Goal: Information Seeking & Learning: Learn about a topic

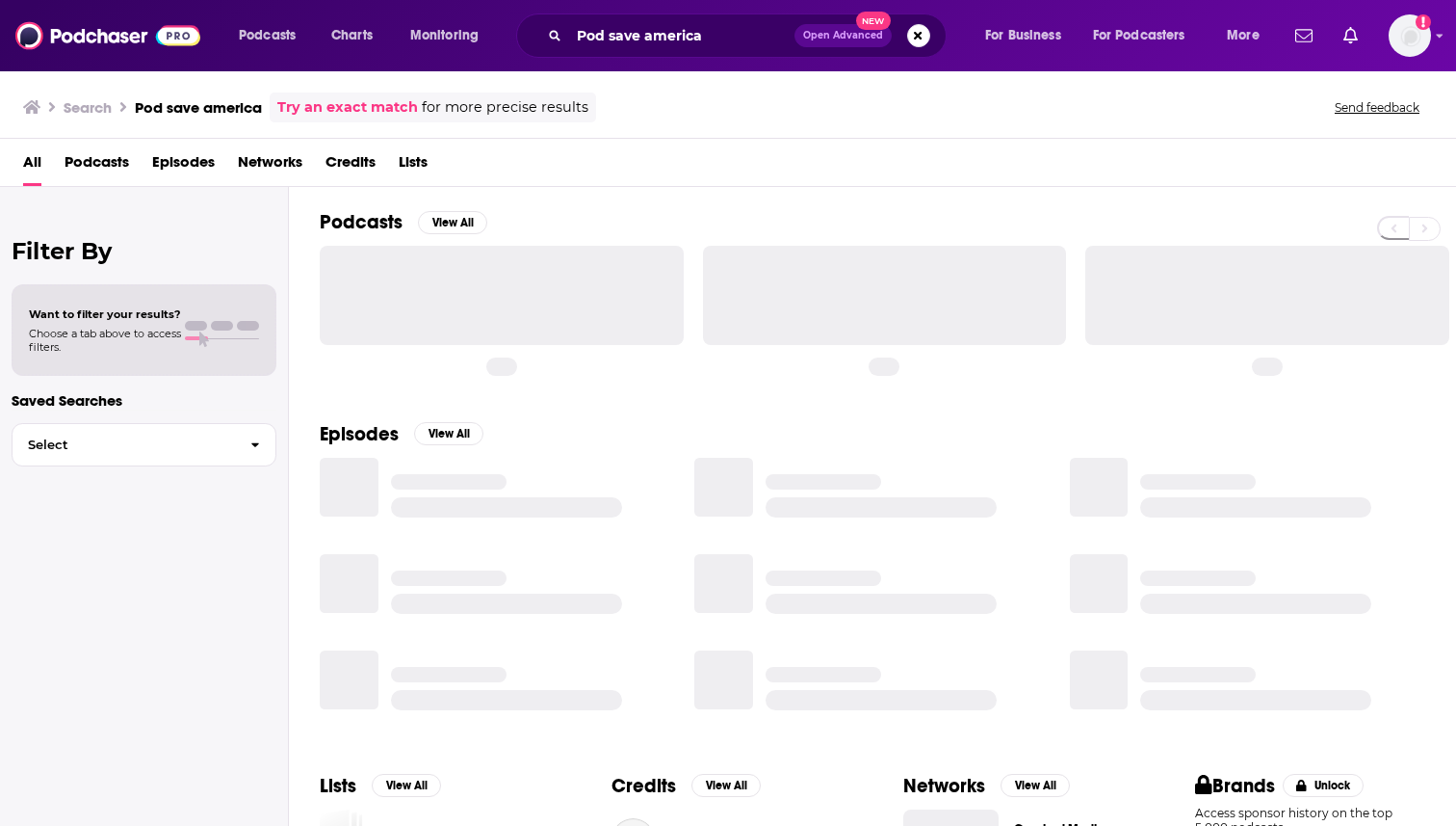
click at [205, 161] on span "Episodes" at bounding box center [184, 166] width 63 height 39
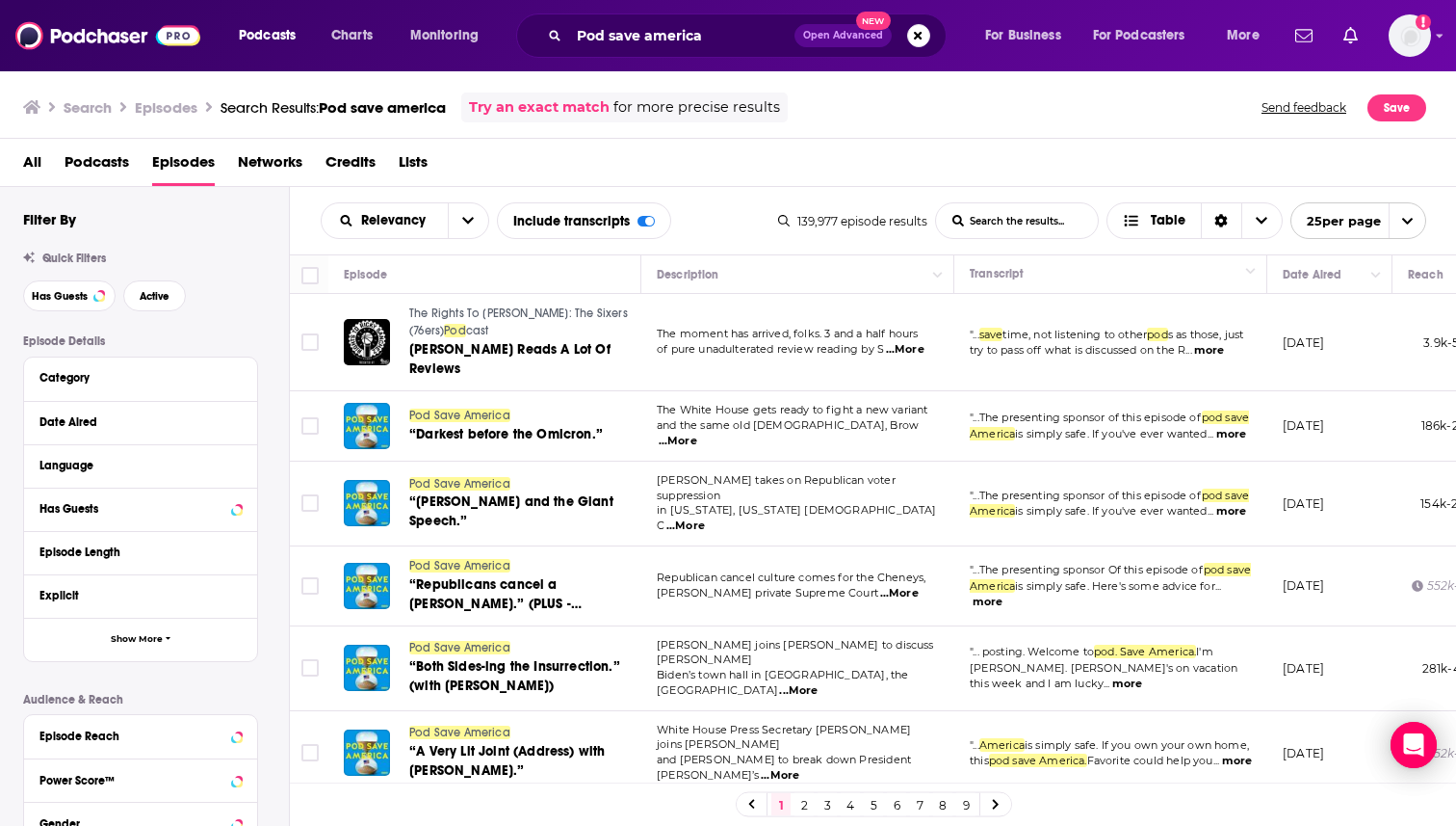
click at [62, 153] on div "All Podcasts Episodes Networks Credits Lists" at bounding box center [733, 166] width 1419 height 39
click at [86, 162] on span "Podcasts" at bounding box center [97, 166] width 65 height 39
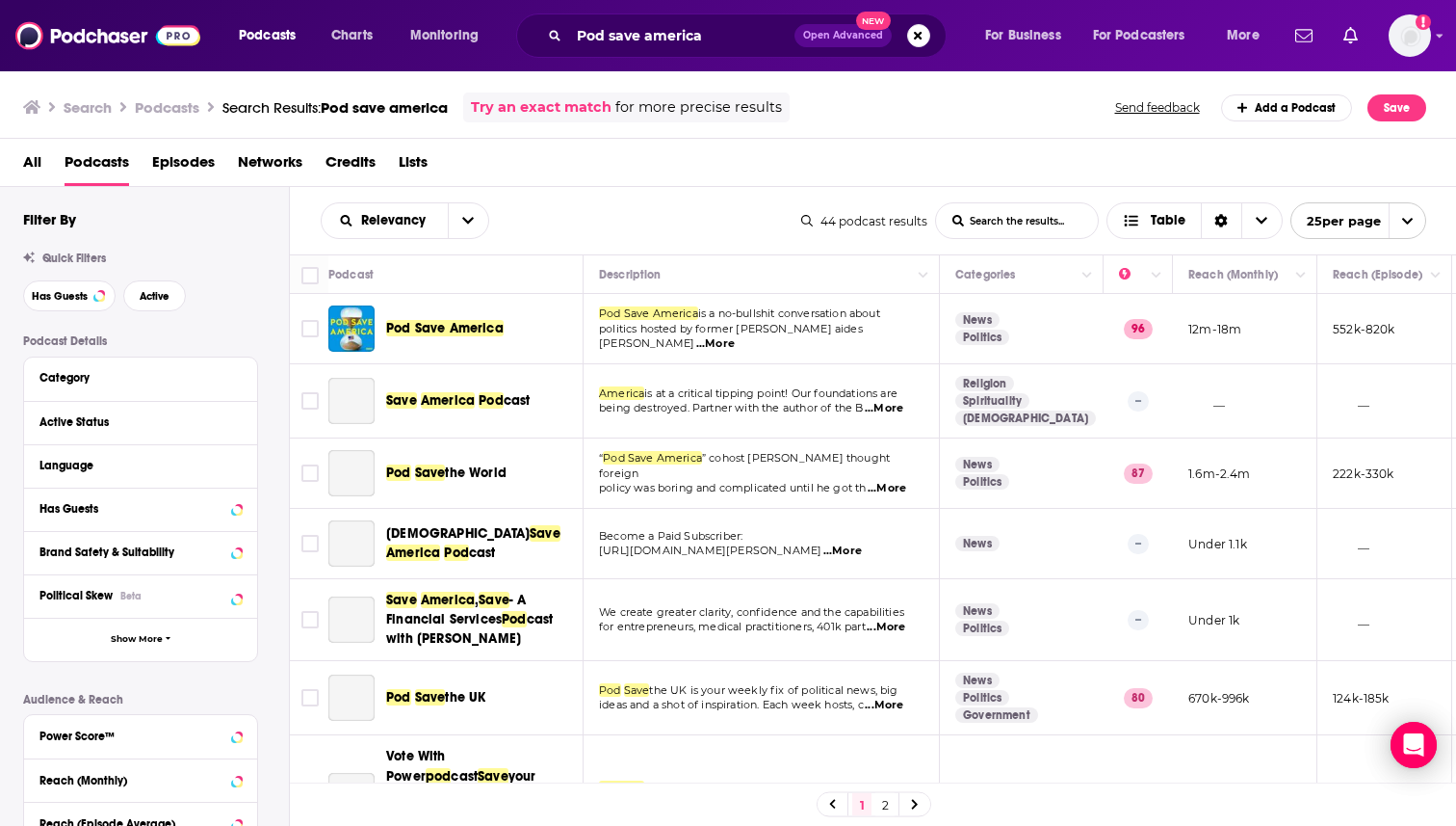
click at [453, 328] on span "Pod Save America" at bounding box center [445, 328] width 117 height 17
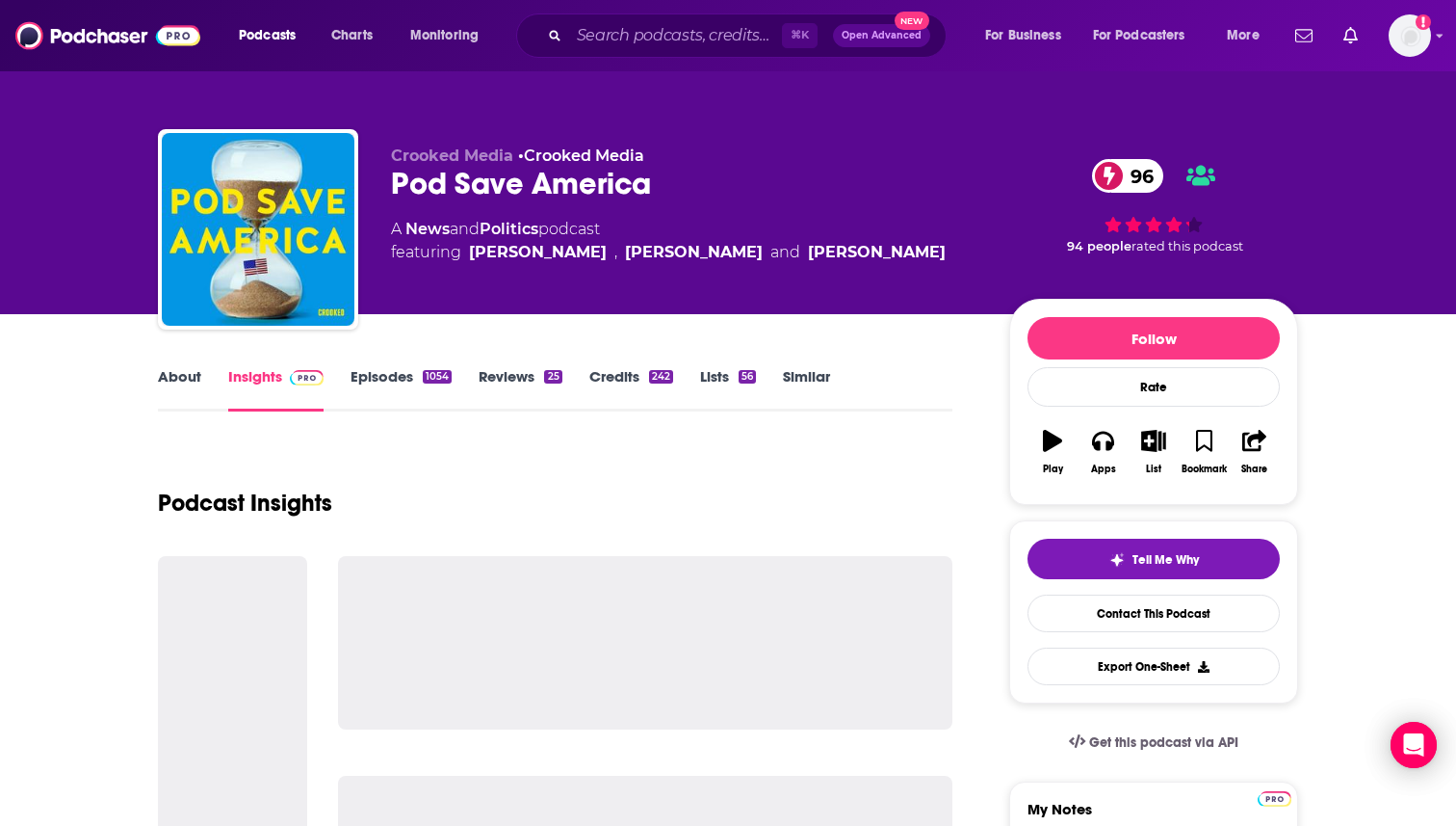
click at [360, 372] on link "Episodes 1054" at bounding box center [400, 389] width 101 height 44
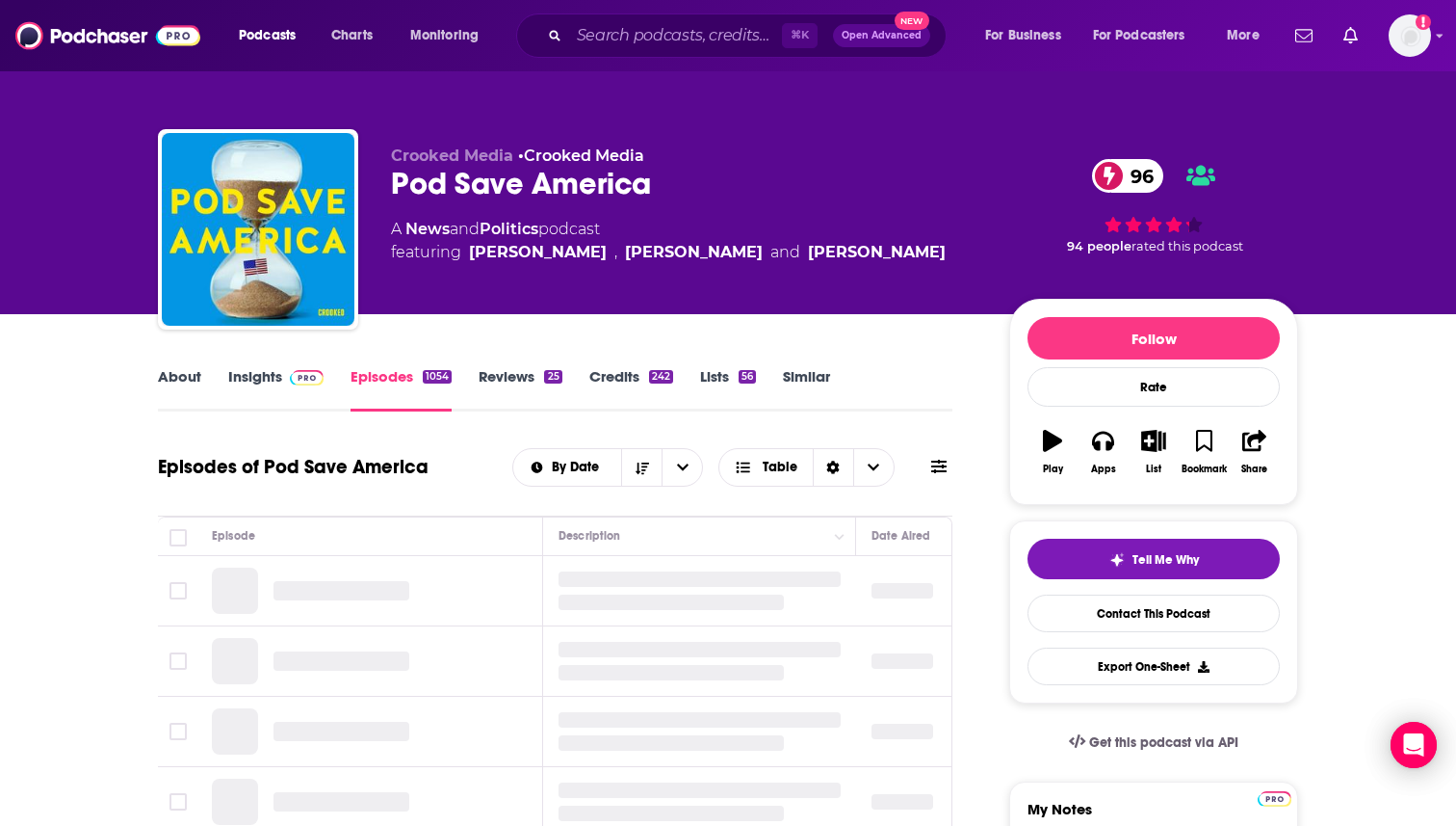
scroll to position [151, 0]
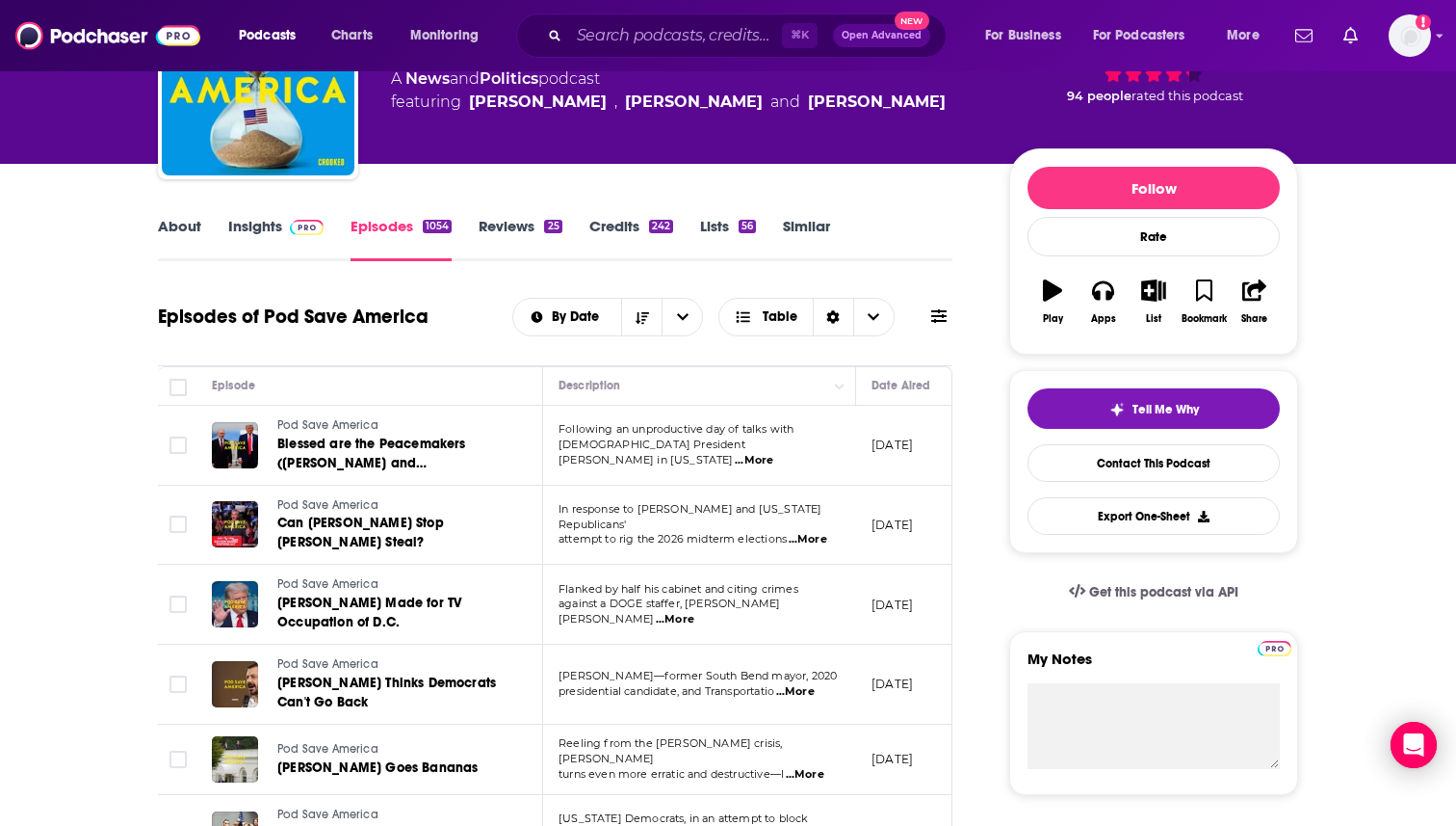
click at [429, 441] on span "Blessed are the Peacemakers ([PERSON_NAME] and [PERSON_NAME])" at bounding box center [371, 463] width 189 height 55
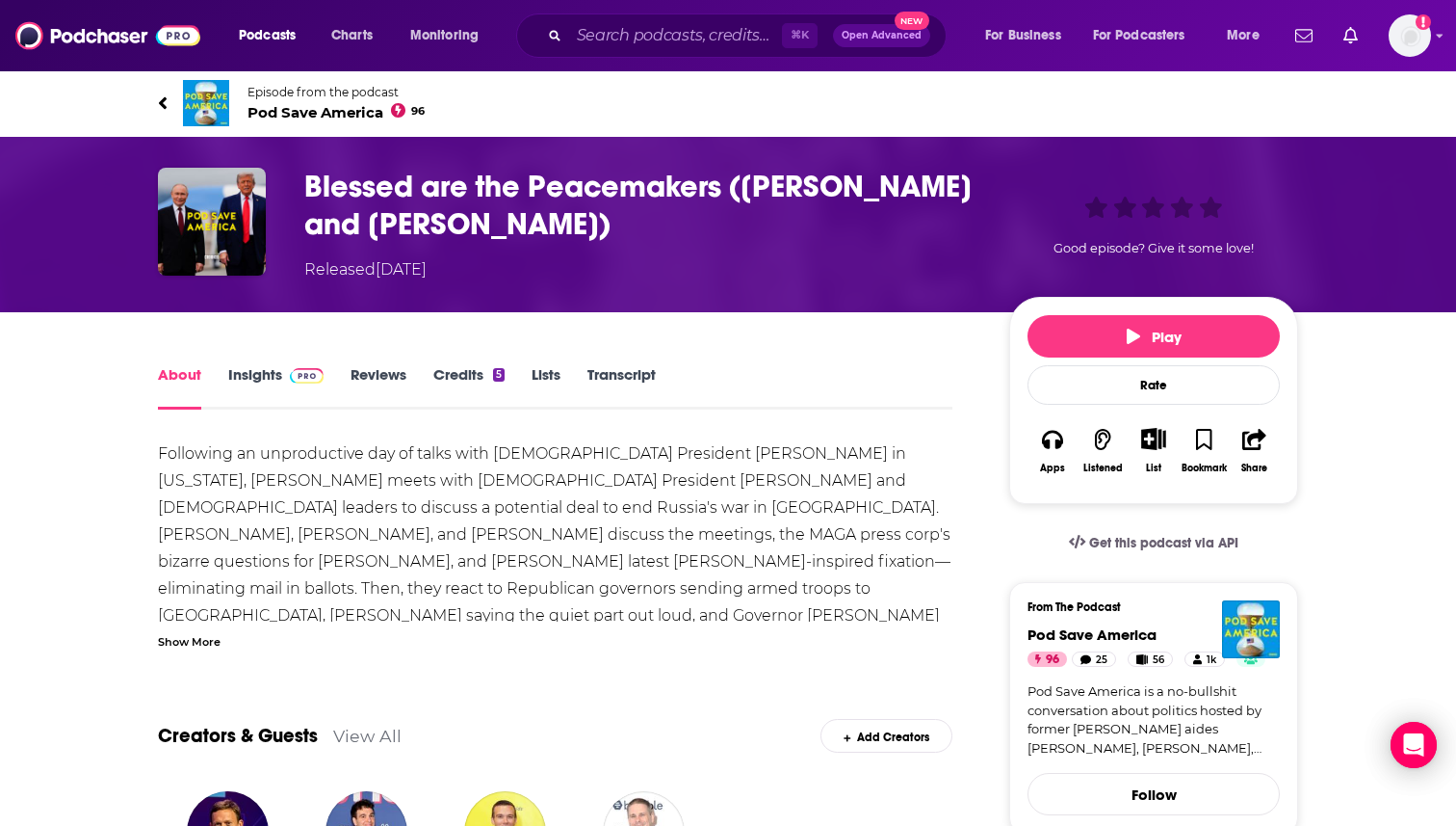
click at [627, 372] on link "Transcript" at bounding box center [621, 387] width 68 height 44
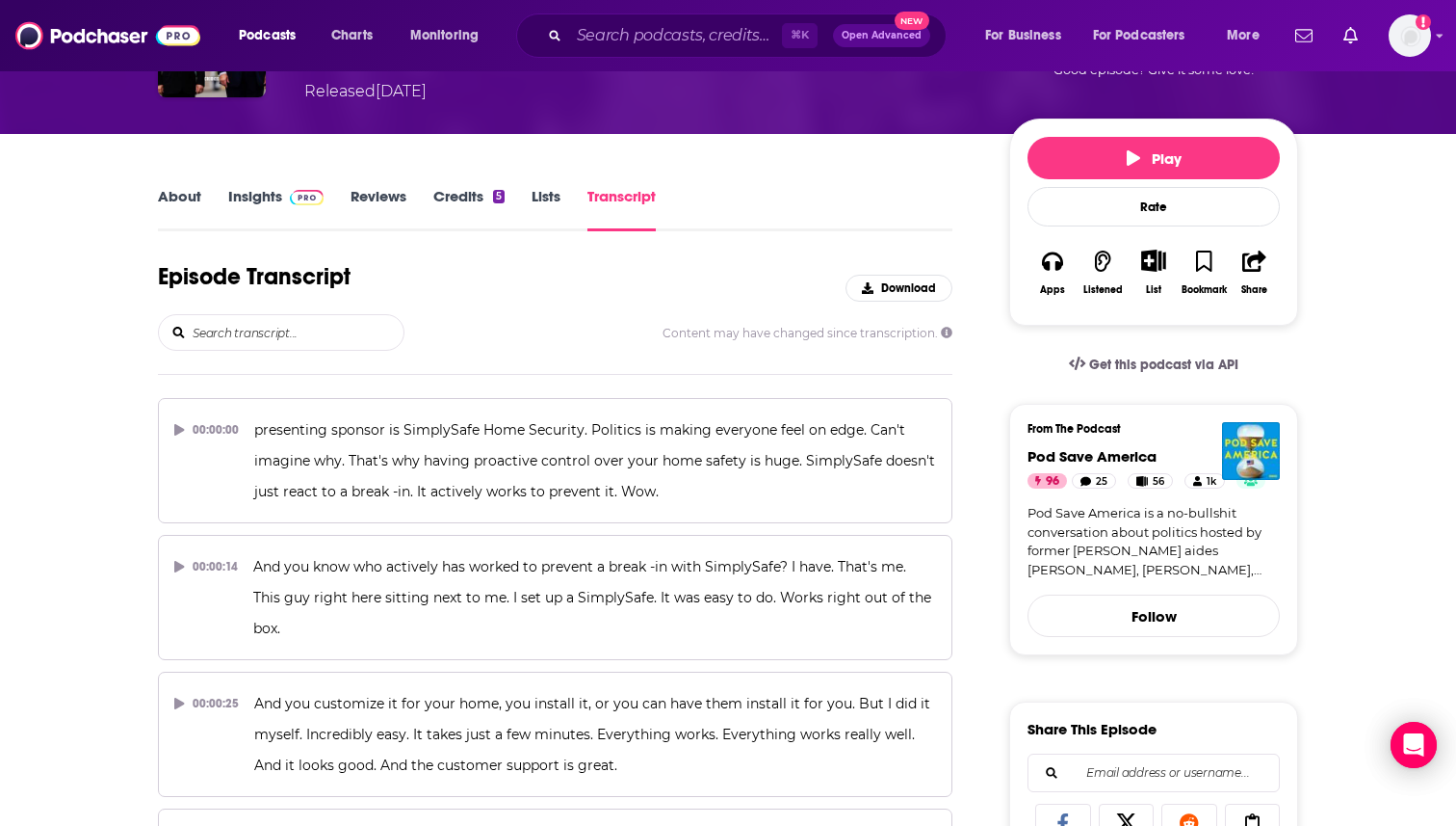
scroll to position [187, 0]
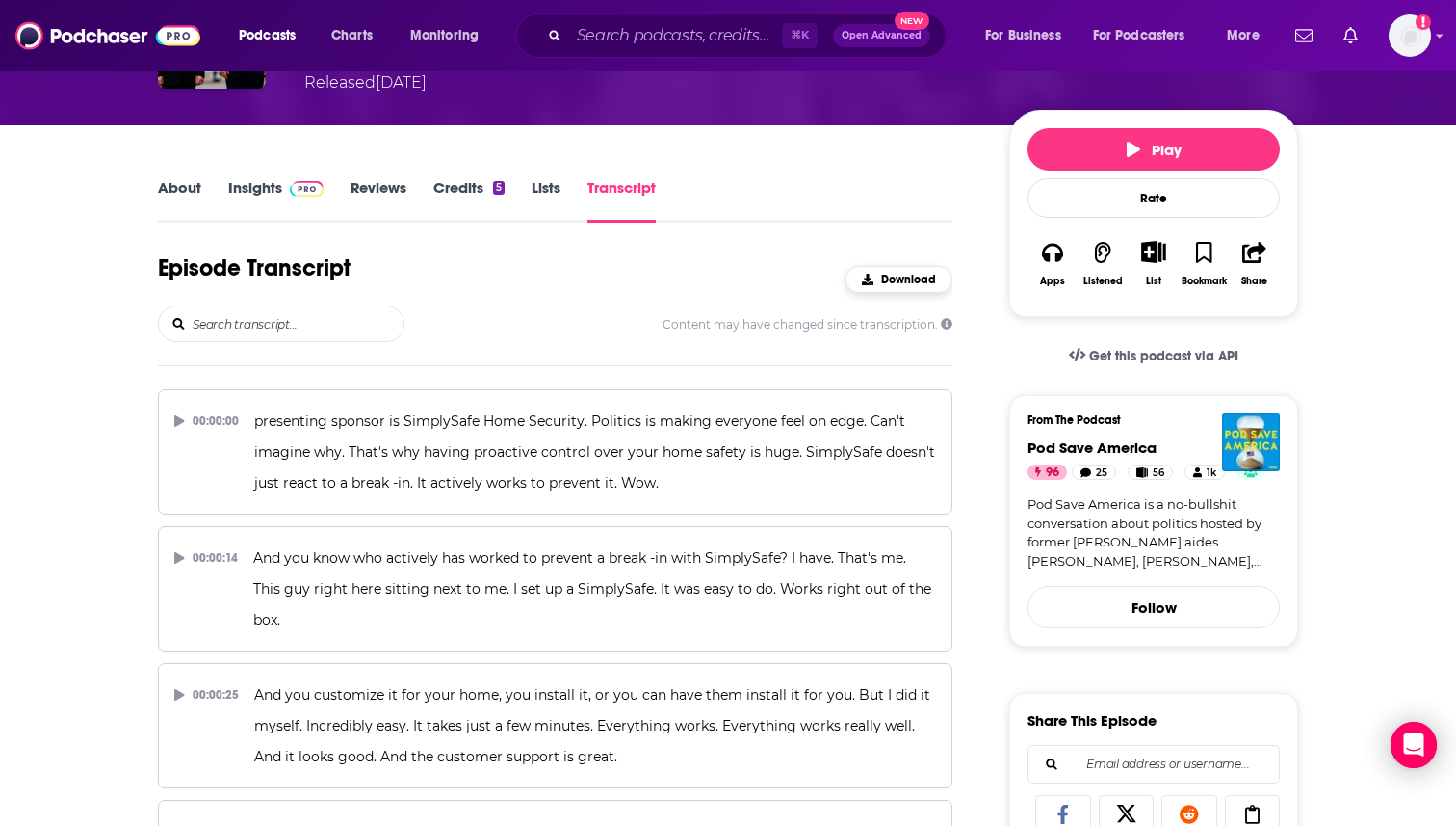
click at [916, 273] on span "Download" at bounding box center [909, 280] width 55 height 14
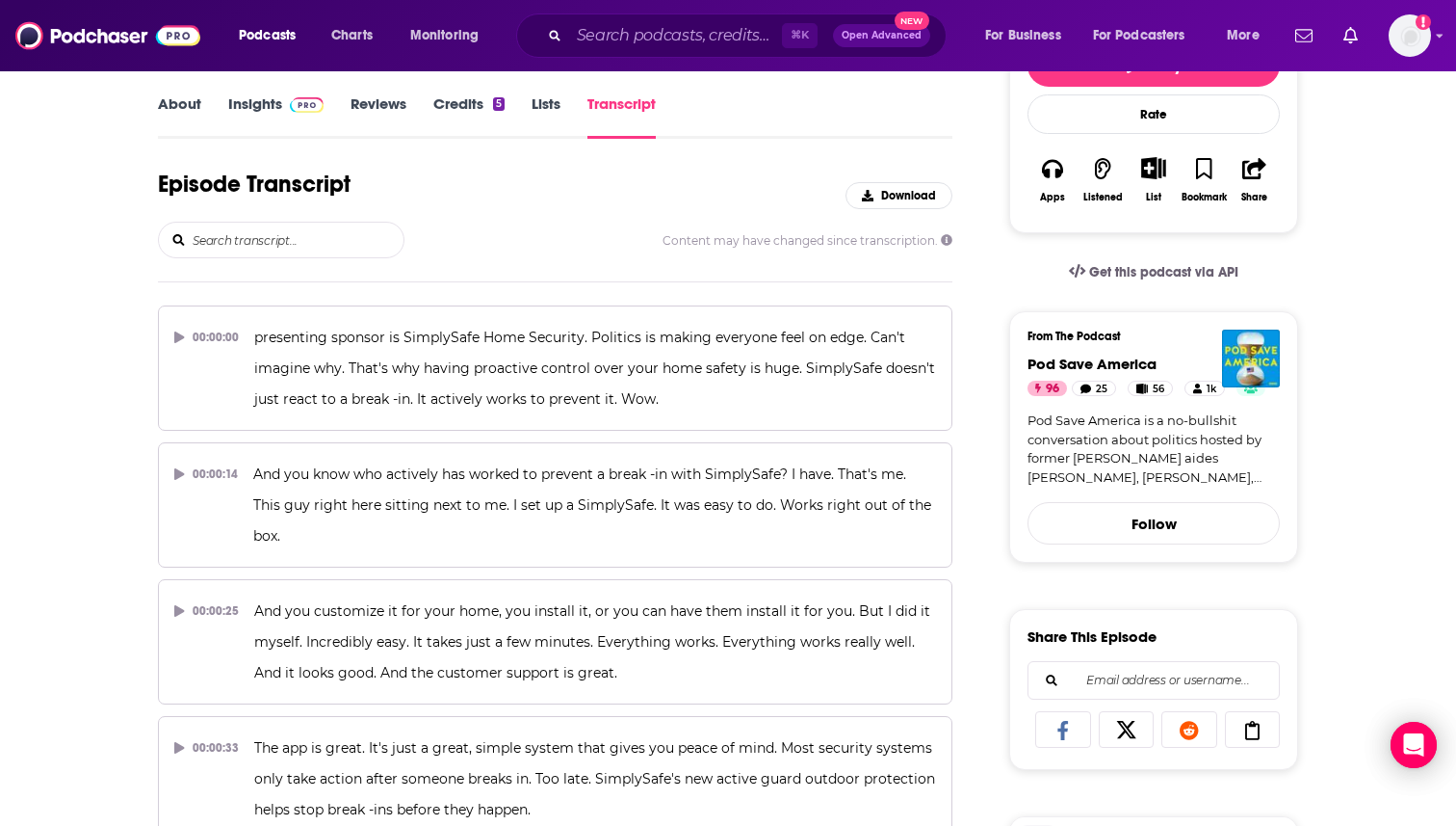
scroll to position [274, 0]
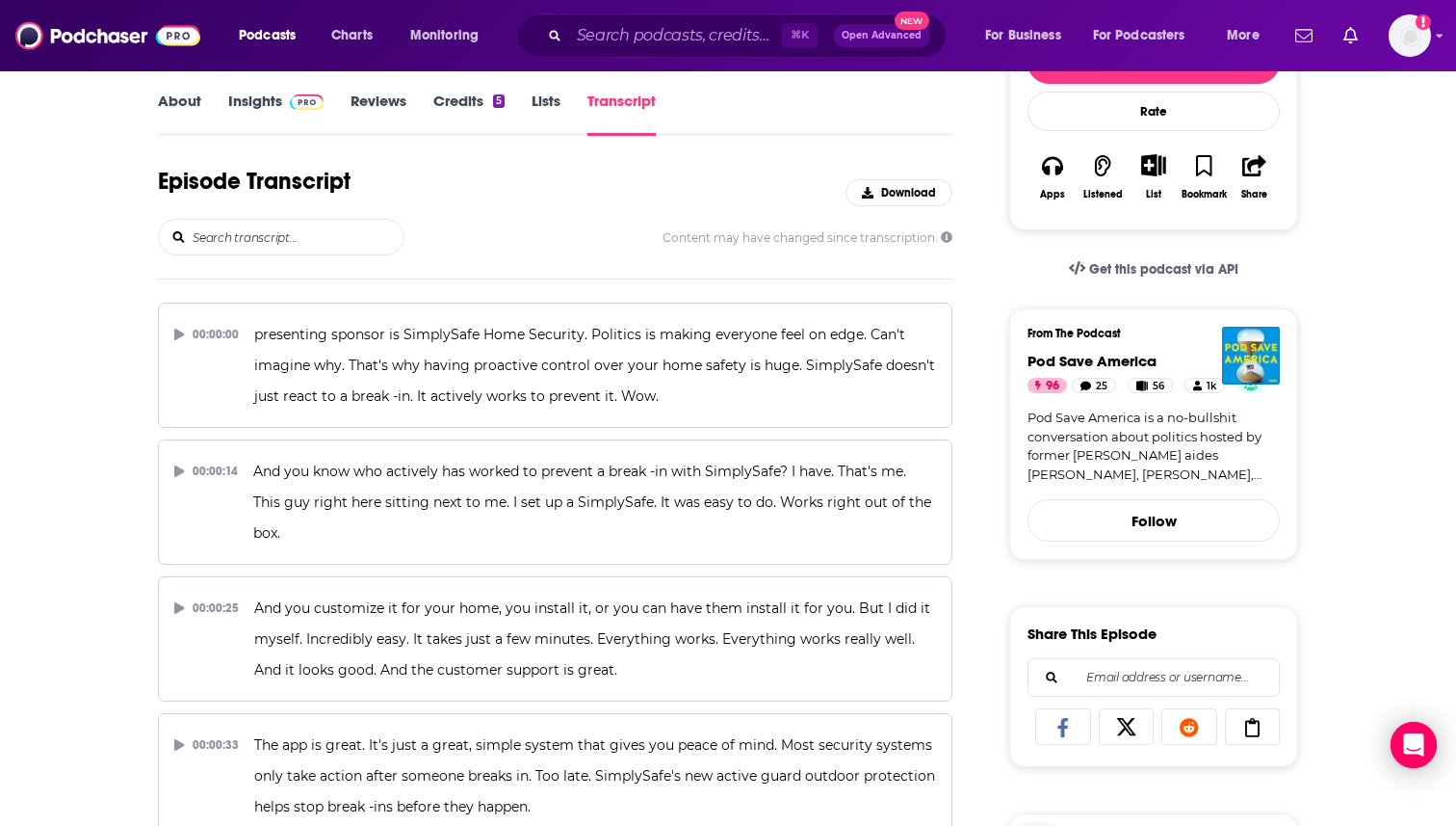
click at [636, 206] on div "Episode Transcript Download" at bounding box center [555, 192] width 795 height 52
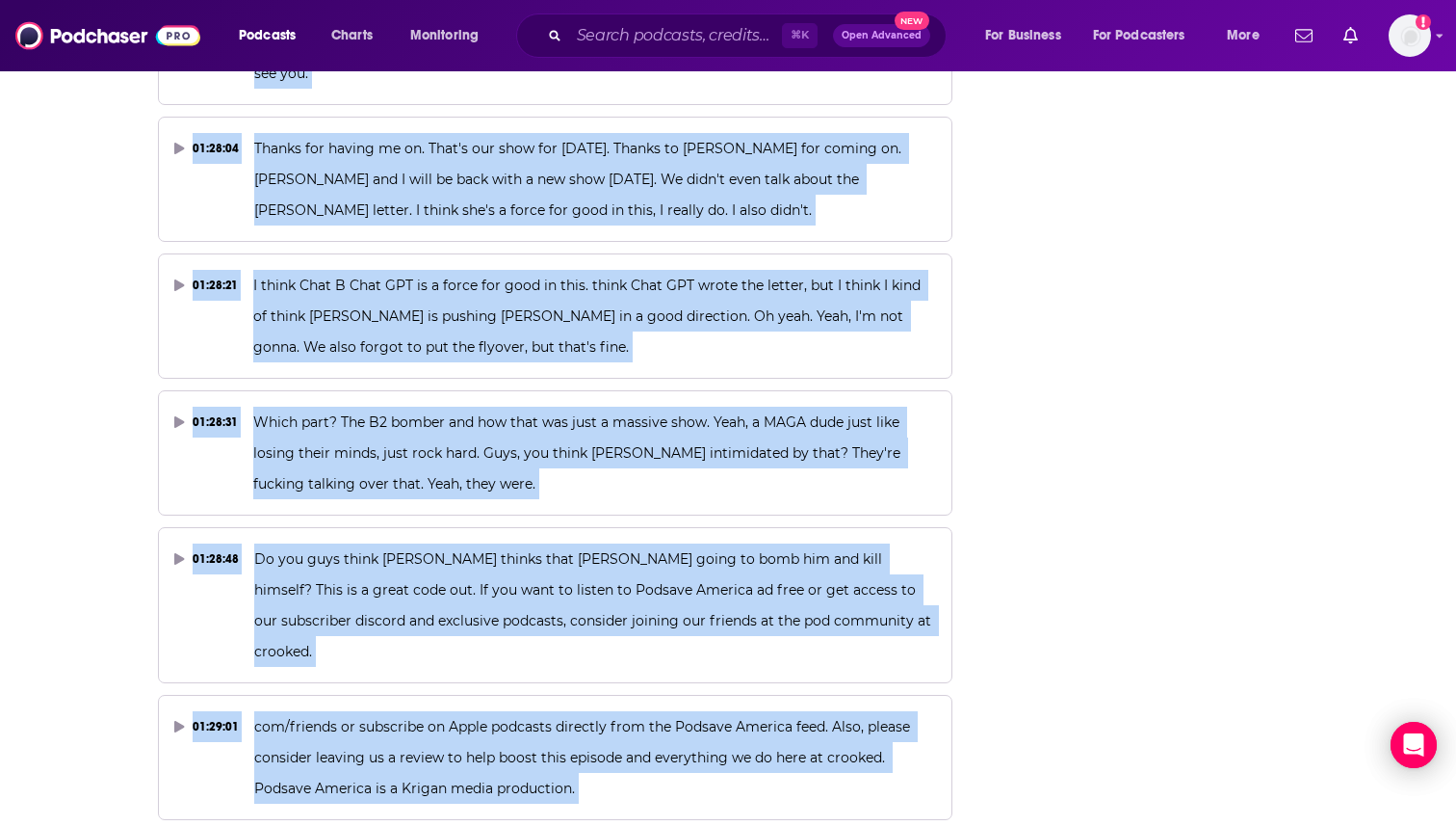
scroll to position [55821, 0]
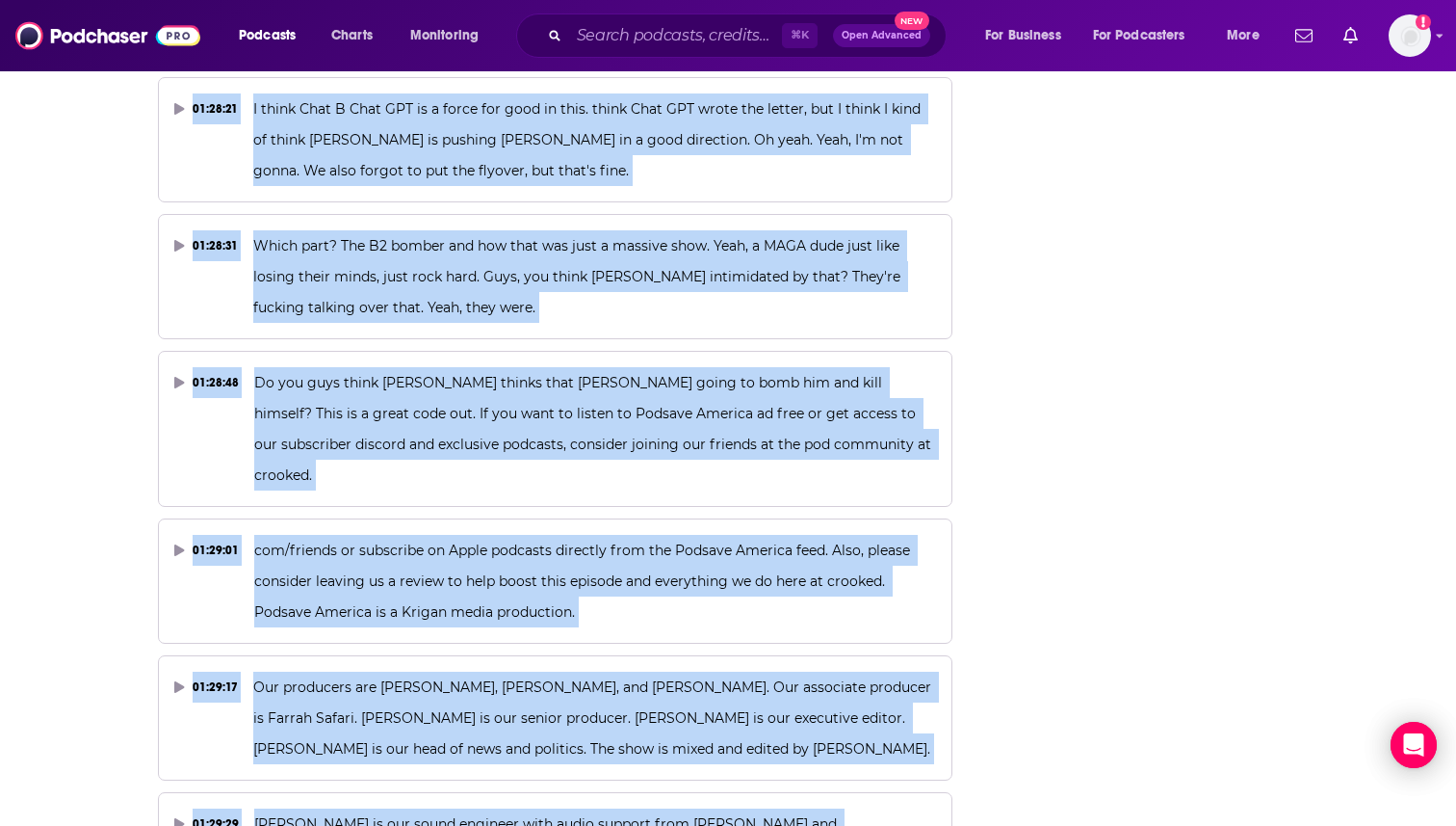
drag, startPoint x: 108, startPoint y: 223, endPoint x: 781, endPoint y: 113, distance: 681.9
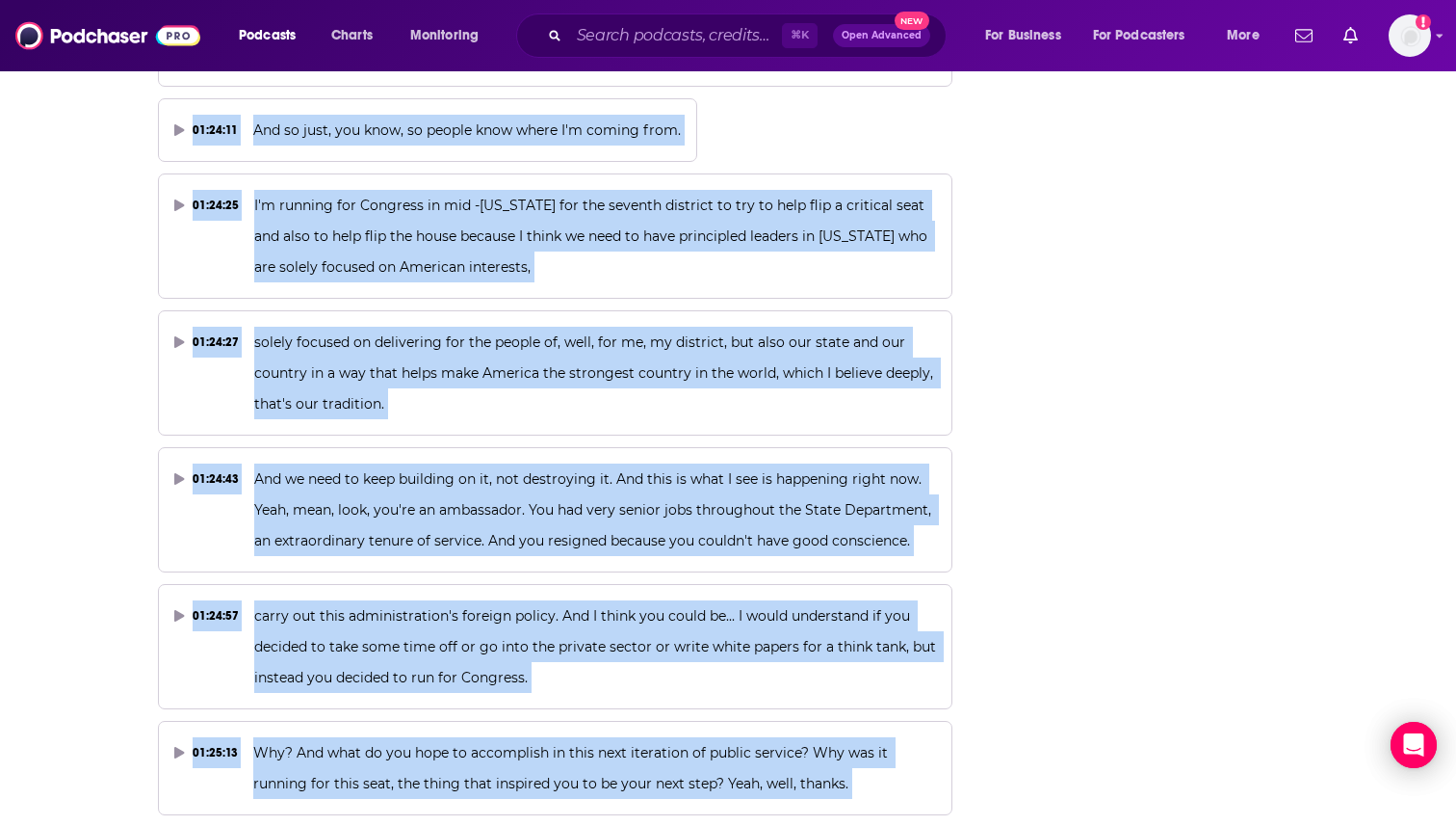
scroll to position [53404, 0]
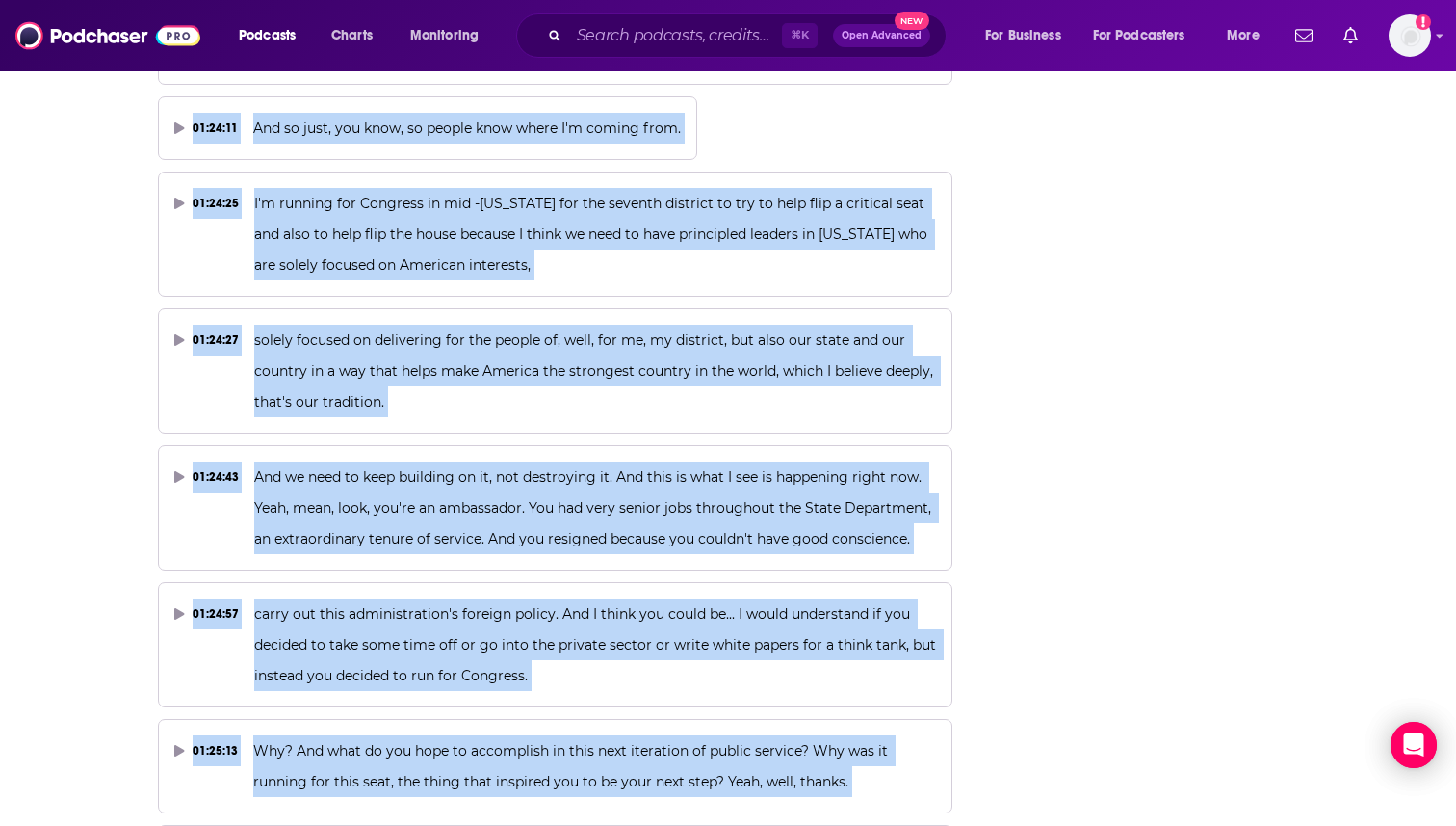
copy div "01:08:01 Listen to POTSY of the People every [DATE] wherever you get your podca…"
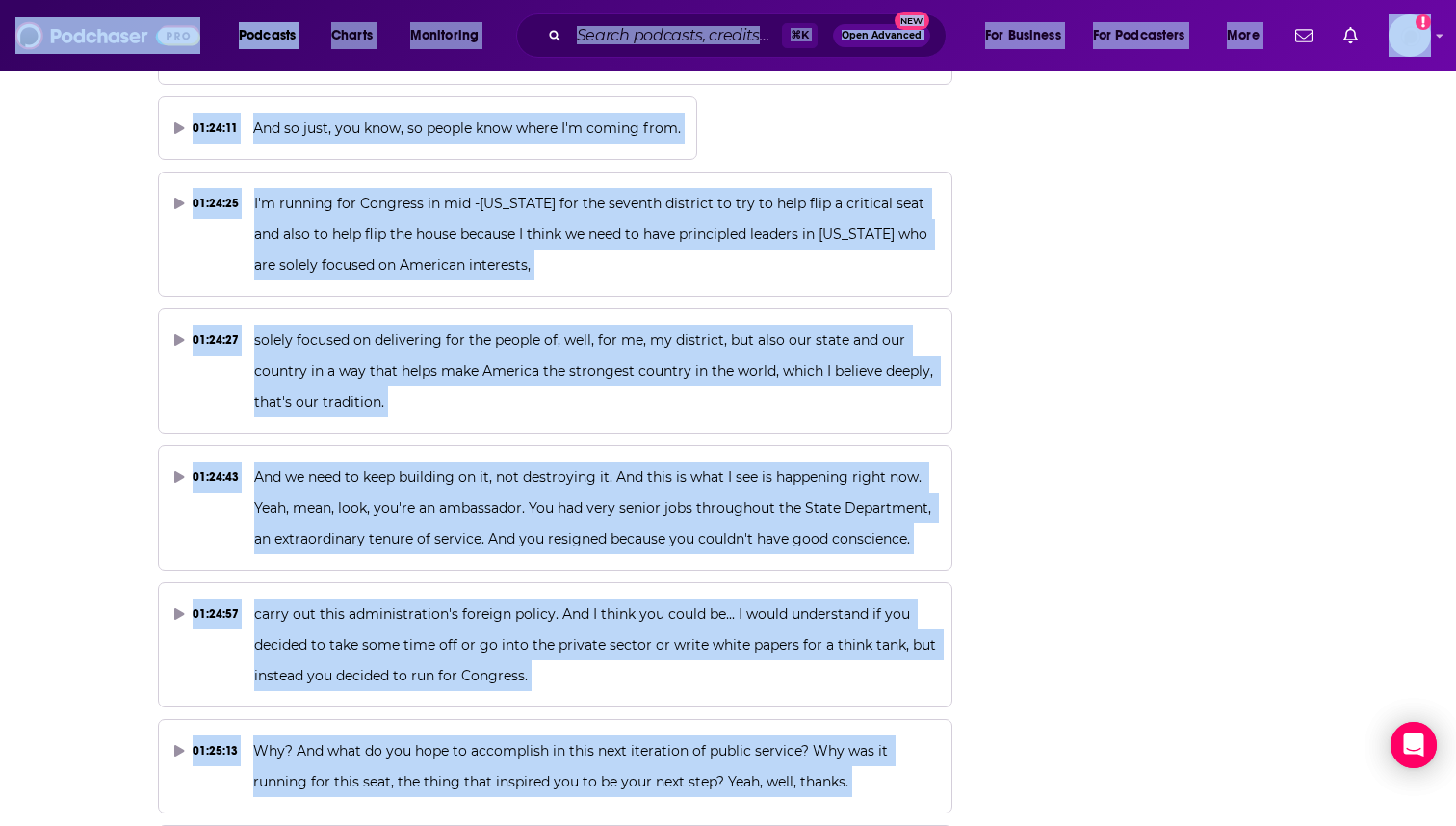
copy div "01:08:01 Listen to POTSY of the People every [DATE] wherever you get your podca…"
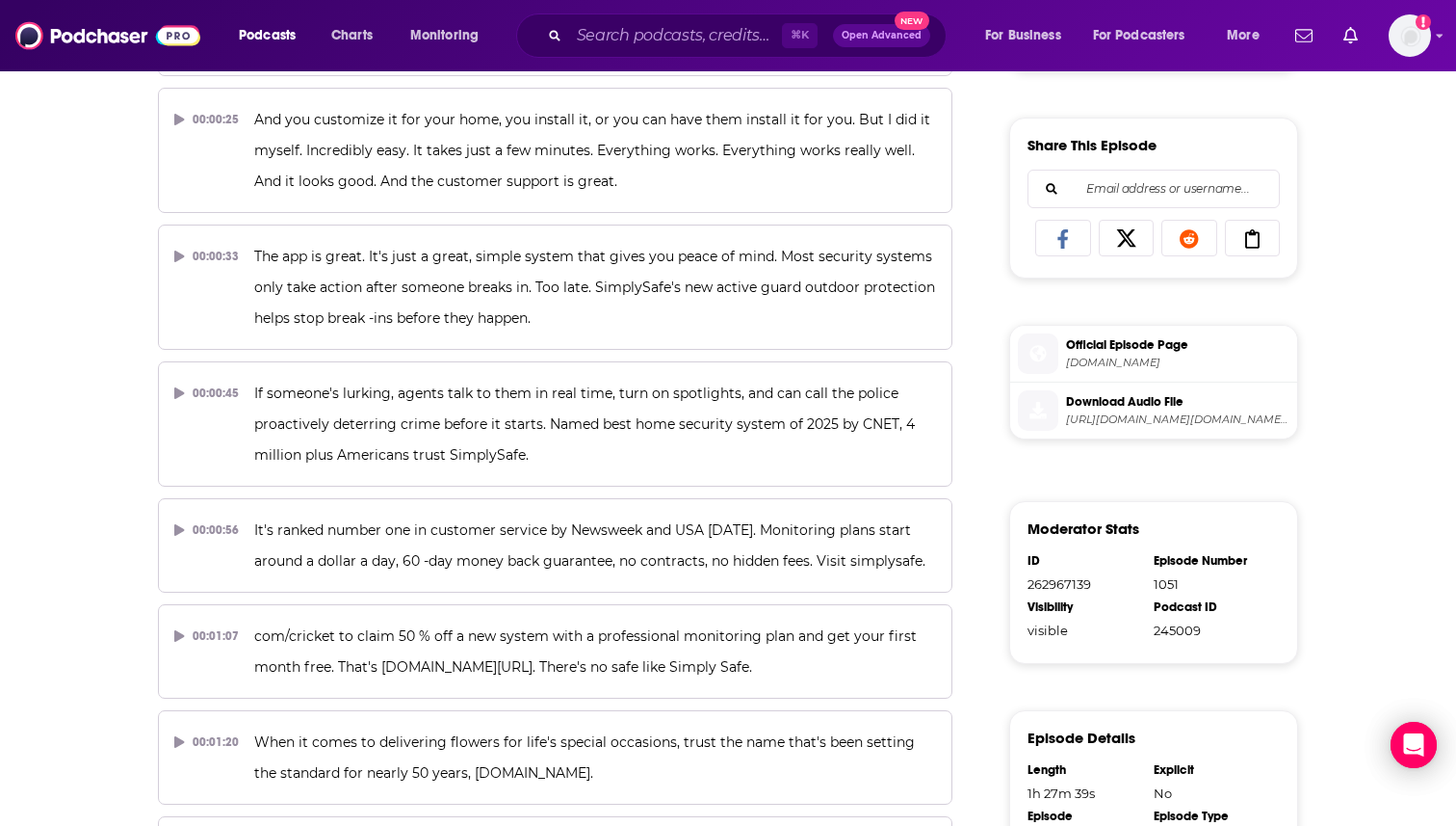
scroll to position [0, 0]
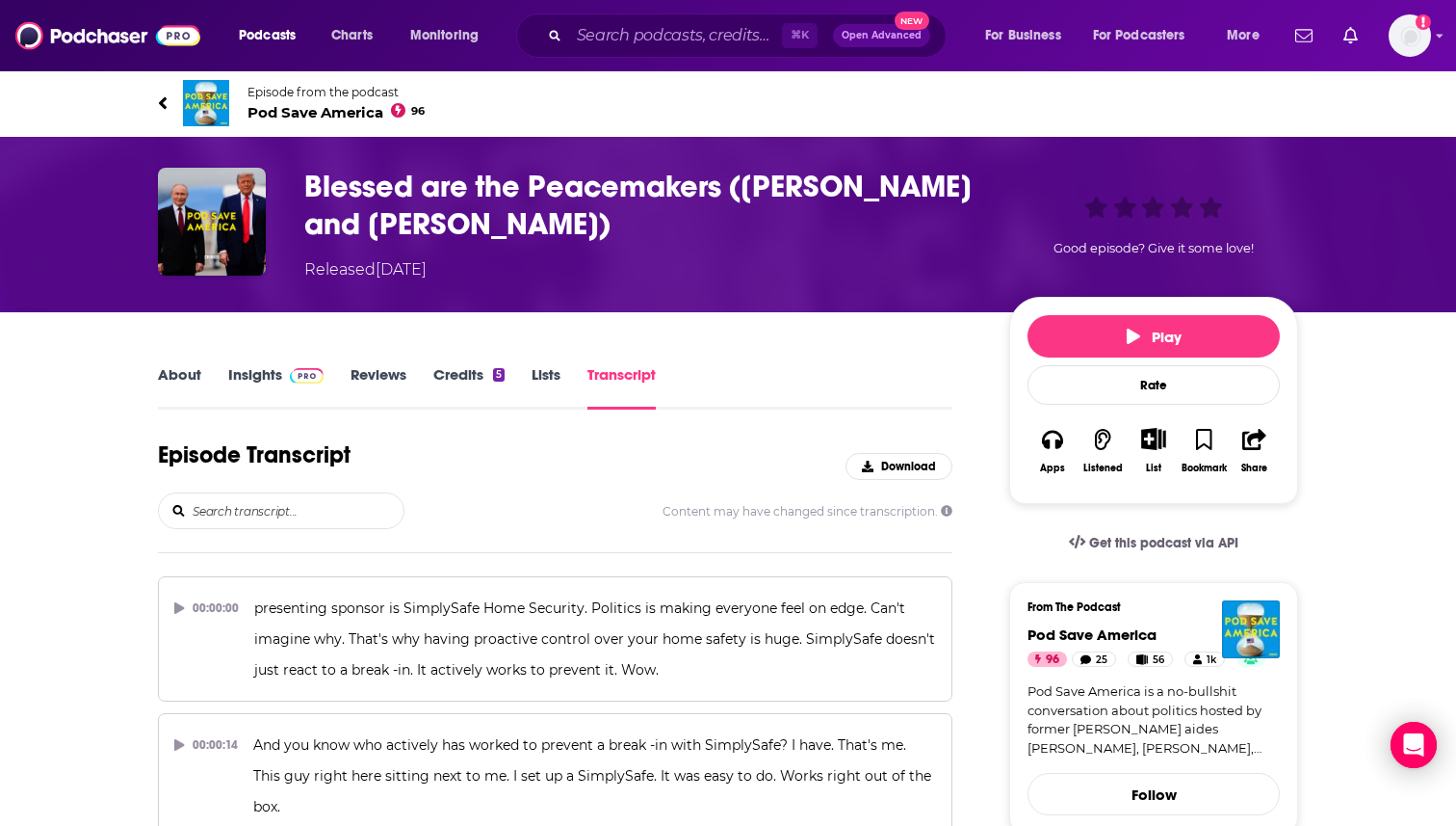
click at [539, 369] on link "Lists" at bounding box center [546, 387] width 29 height 44
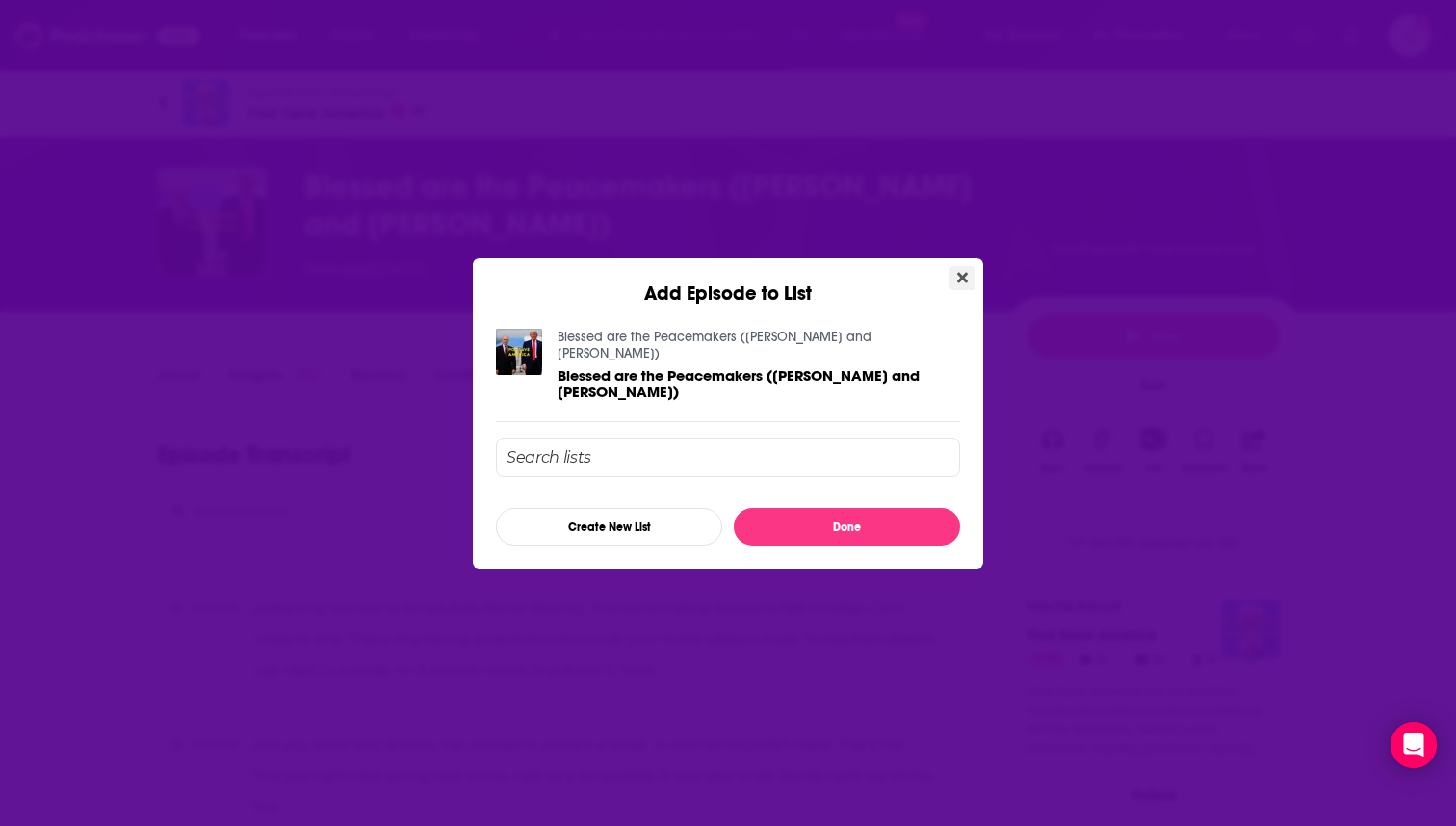
click at [957, 283] on button "Close" at bounding box center [962, 278] width 26 height 24
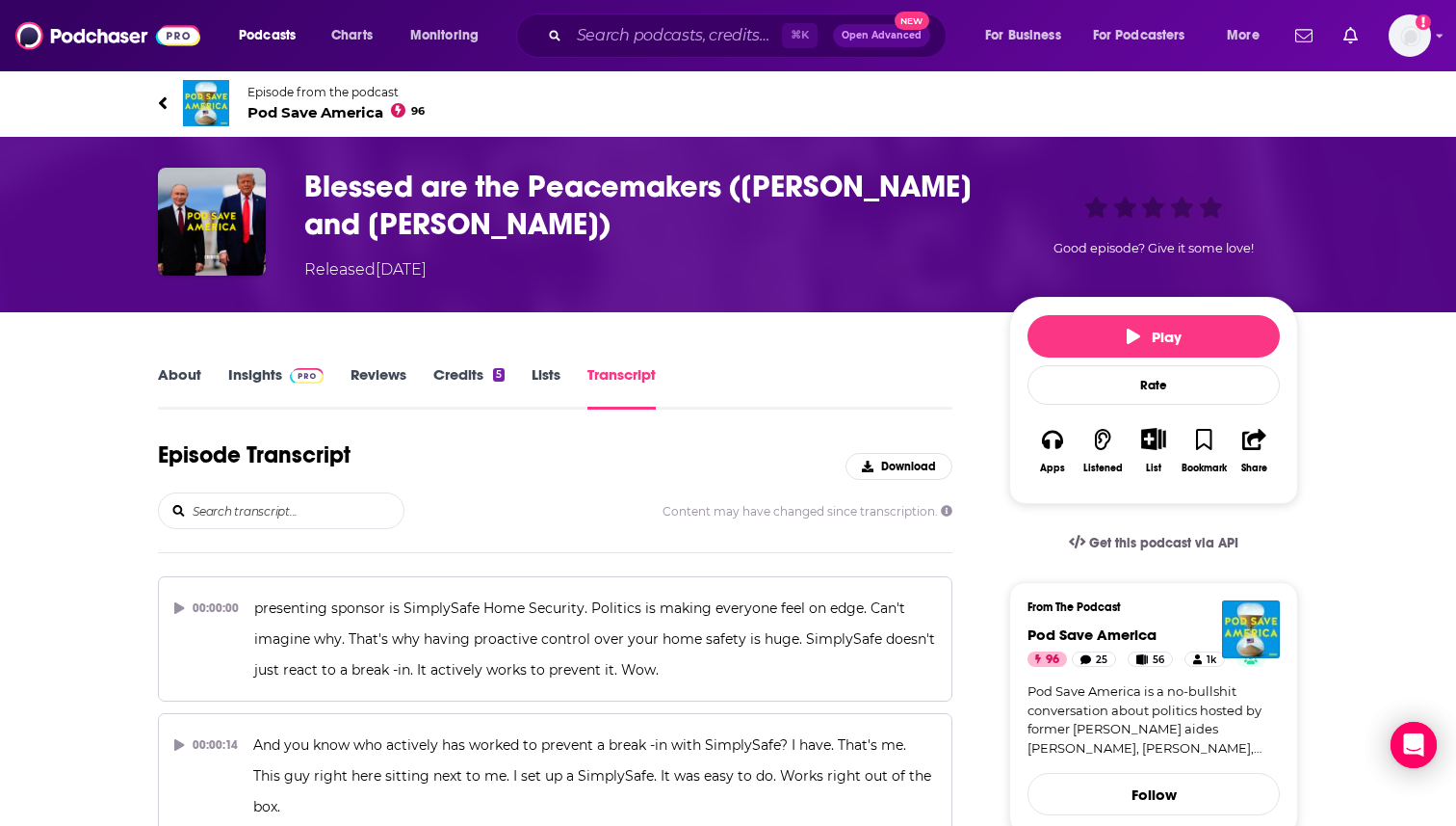
click at [172, 377] on link "About" at bounding box center [179, 387] width 43 height 44
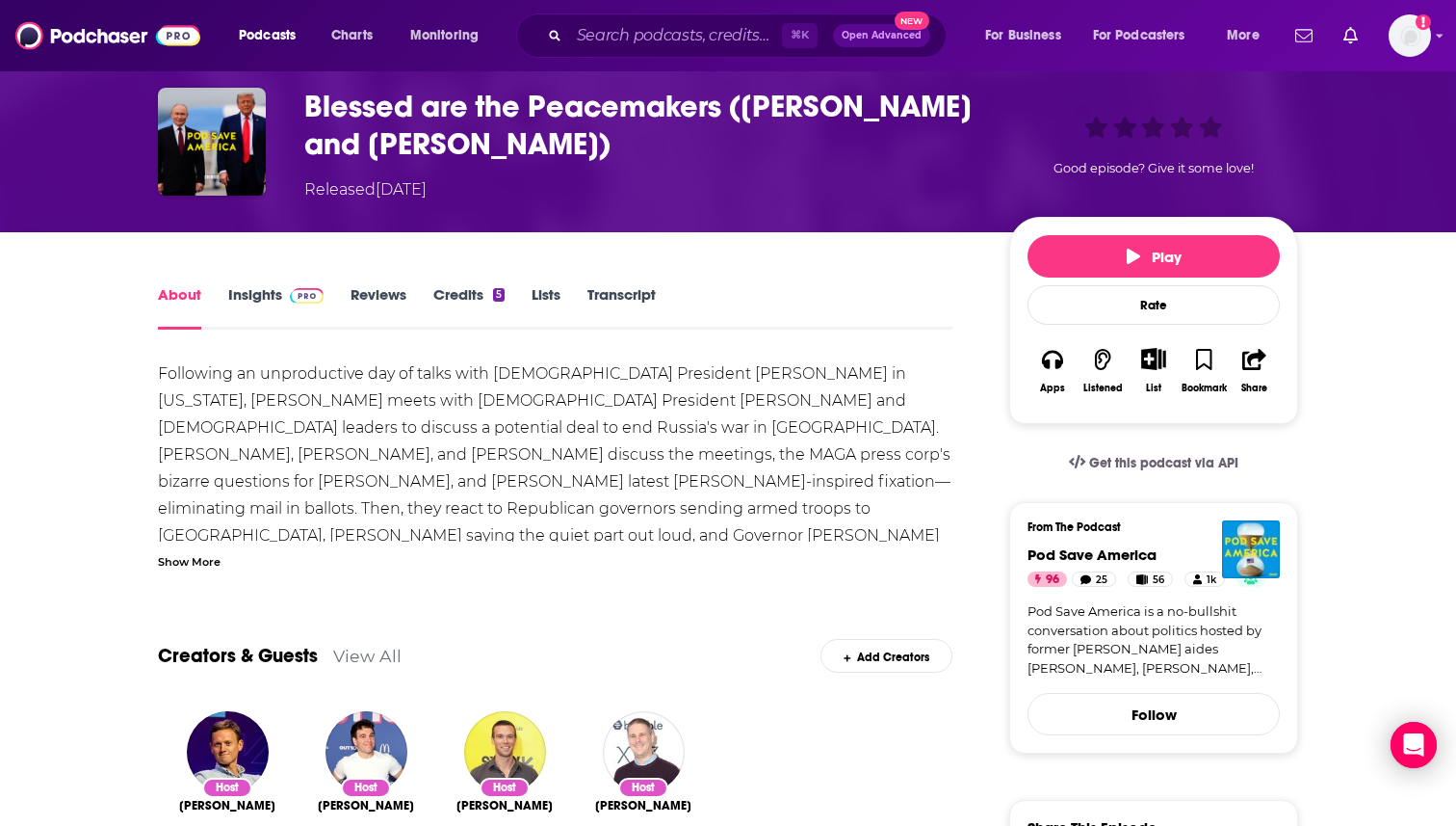
scroll to position [27, 0]
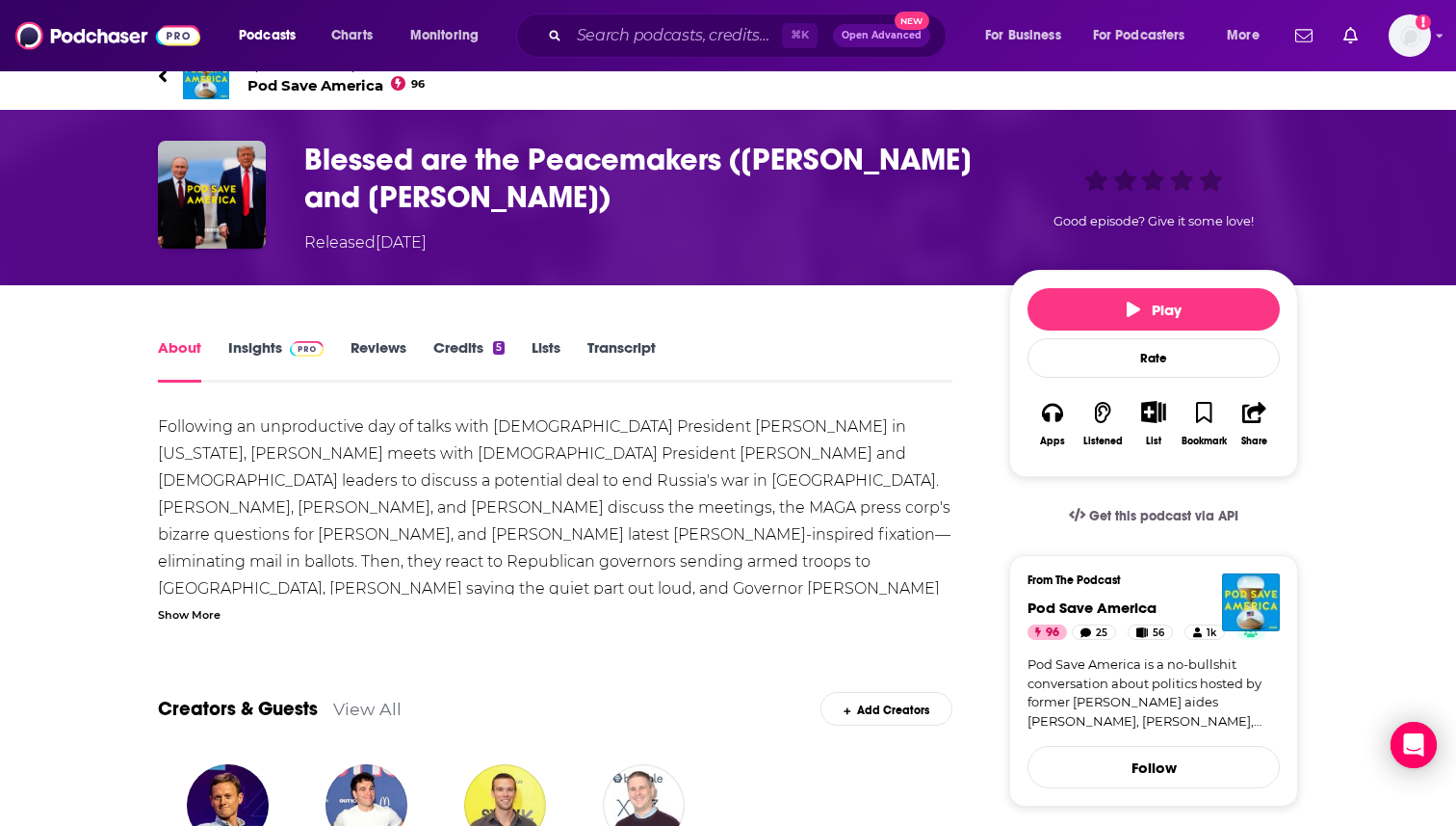
click at [239, 349] on link "Insights" at bounding box center [275, 359] width 95 height 44
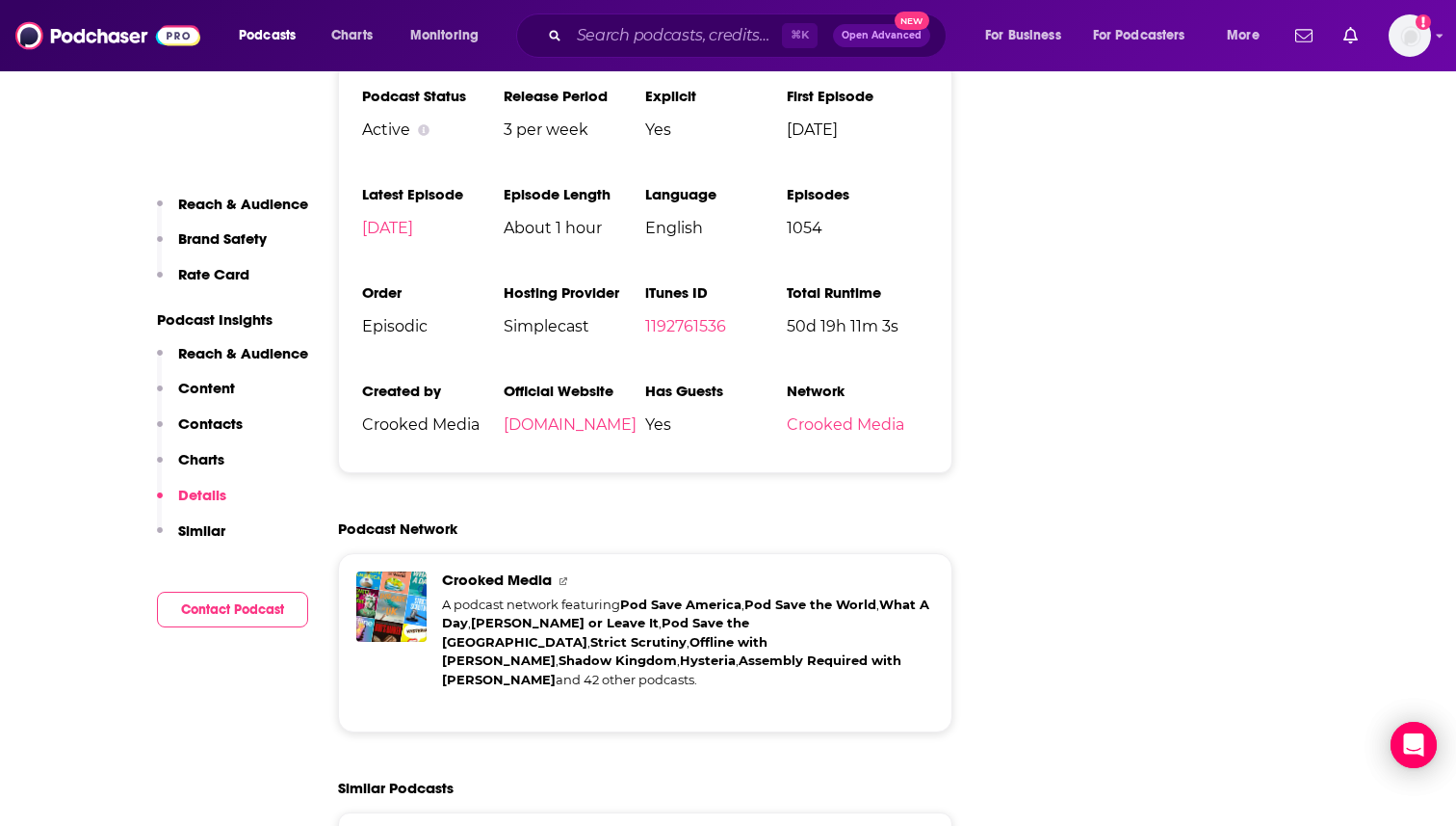
scroll to position [3659, 0]
